Goal: Transaction & Acquisition: Subscribe to service/newsletter

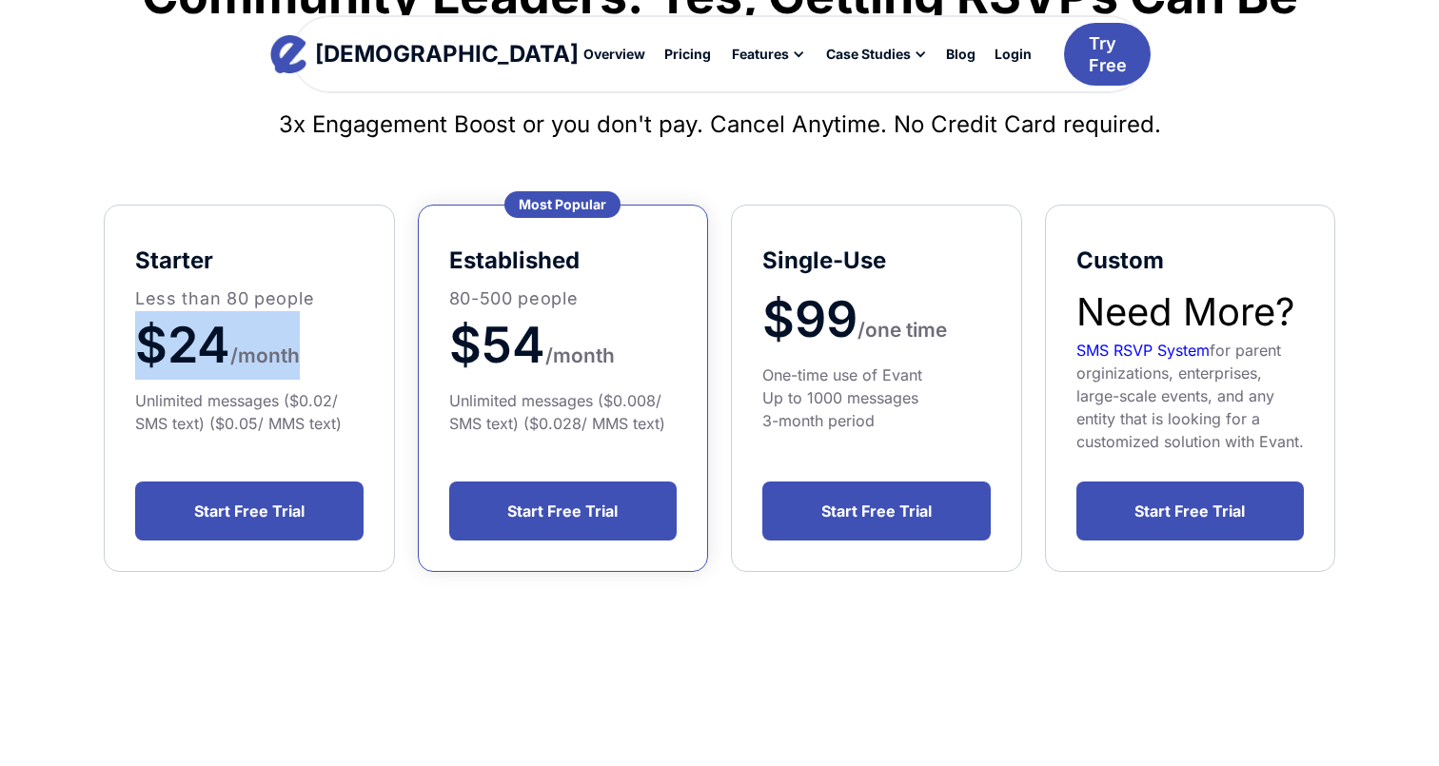
drag, startPoint x: 142, startPoint y: 341, endPoint x: 385, endPoint y: 339, distance: 242.8
click at [385, 339] on div "starter Less than 80 people $24 /month Unlimited messages ($0.02/ SMS text) ($0…" at bounding box center [249, 388] width 291 height 367
click at [314, 345] on h1 "$24 /month" at bounding box center [249, 345] width 228 height 69
drag, startPoint x: 349, startPoint y: 345, endPoint x: 114, endPoint y: 341, distance: 235.2
click at [114, 341] on div "starter Less than 80 people $24 /month Unlimited messages ($0.02/ SMS text) ($0…" at bounding box center [249, 388] width 291 height 367
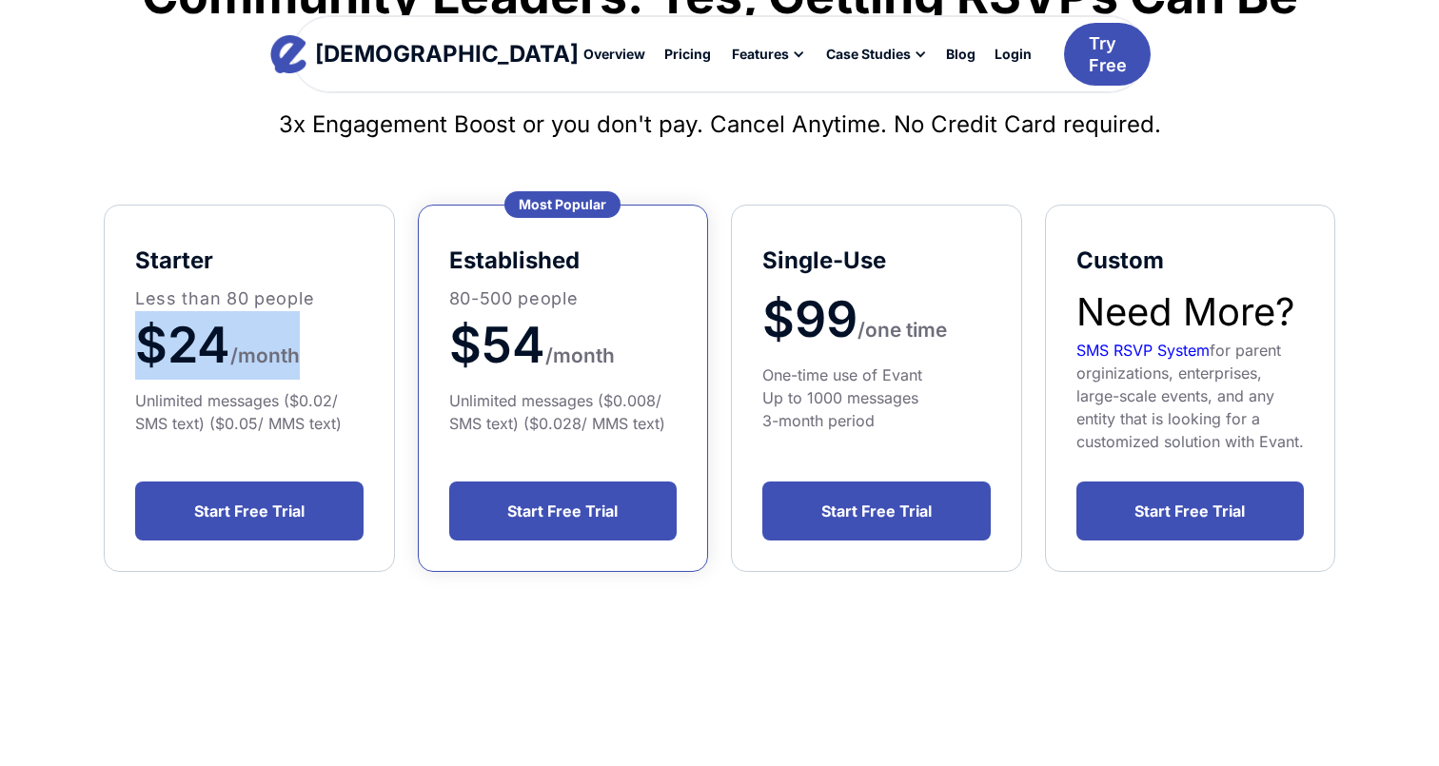
click at [132, 359] on div "starter Less than 80 people $24 /month Unlimited messages ($0.02/ SMS text) ($0…" at bounding box center [249, 388] width 291 height 367
drag, startPoint x: 137, startPoint y: 352, endPoint x: 342, endPoint y: 352, distance: 204.7
click at [342, 352] on h1 "$24 /month" at bounding box center [249, 345] width 228 height 69
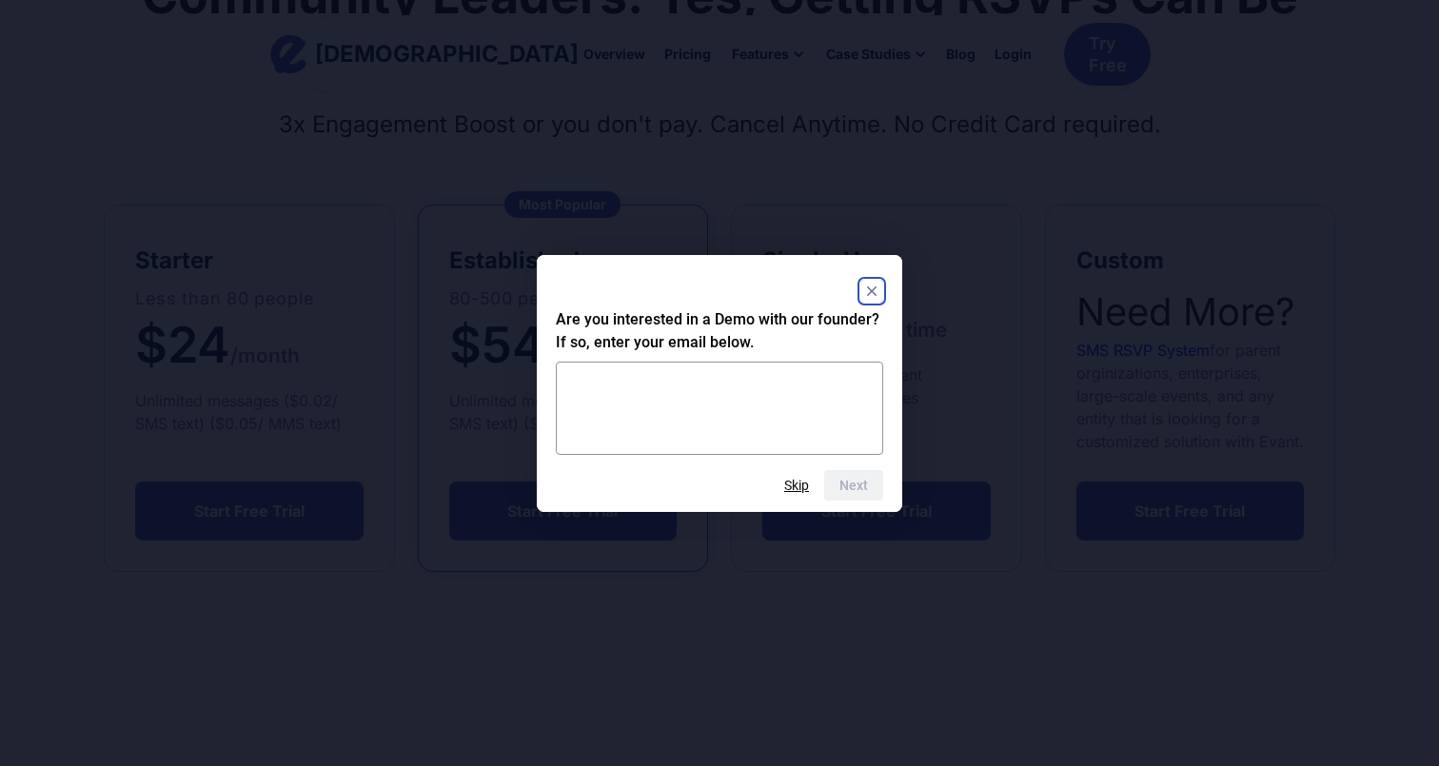
click at [878, 291] on rect "Close" at bounding box center [872, 291] width 23 height 23
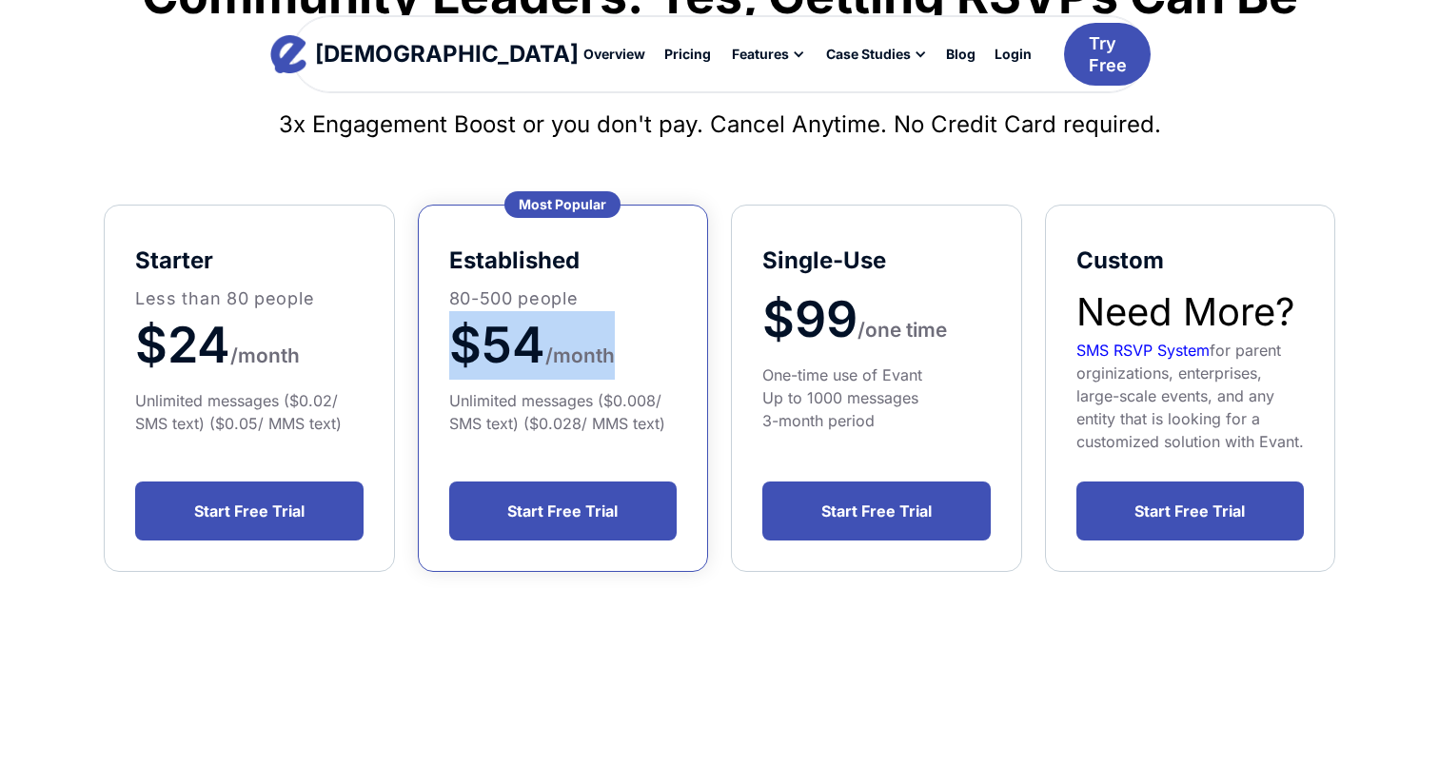
drag, startPoint x: 449, startPoint y: 338, endPoint x: 660, endPoint y: 338, distance: 210.4
click at [660, 338] on h1 "$54 / month" at bounding box center [563, 345] width 228 height 69
click at [615, 356] on span "month" at bounding box center [584, 356] width 62 height 24
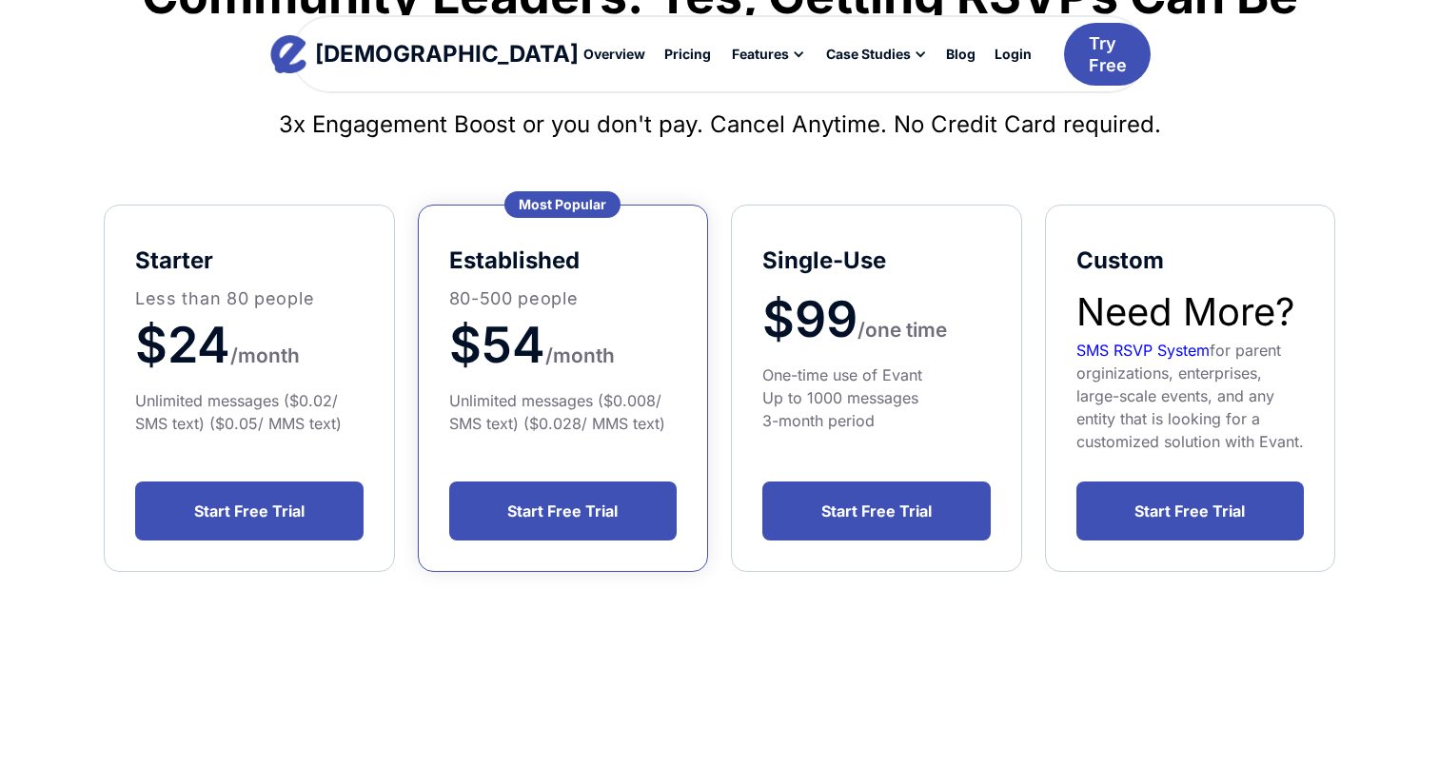
click at [413, 354] on div "starter Less than 80 people $24 /month Unlimited messages ($0.02/ SMS text) ($0…" at bounding box center [720, 388] width 1232 height 367
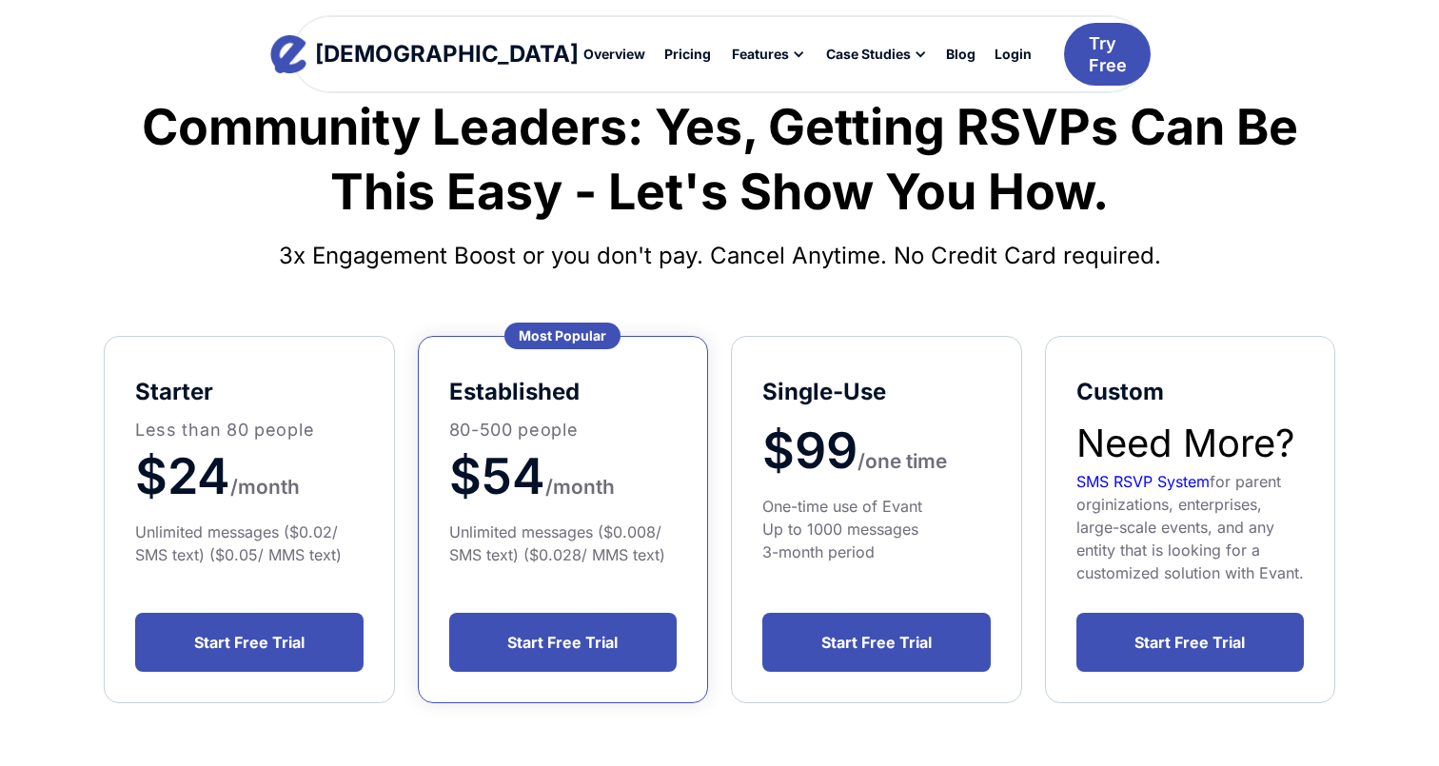
scroll to position [134, 0]
